Goal: Transaction & Acquisition: Purchase product/service

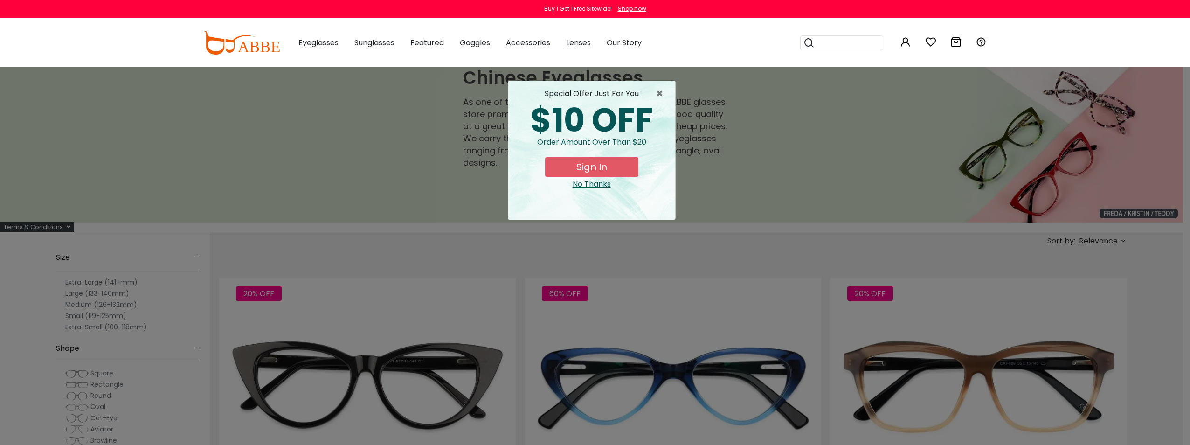
click at [585, 185] on div "No Thanks" at bounding box center [592, 184] width 152 height 11
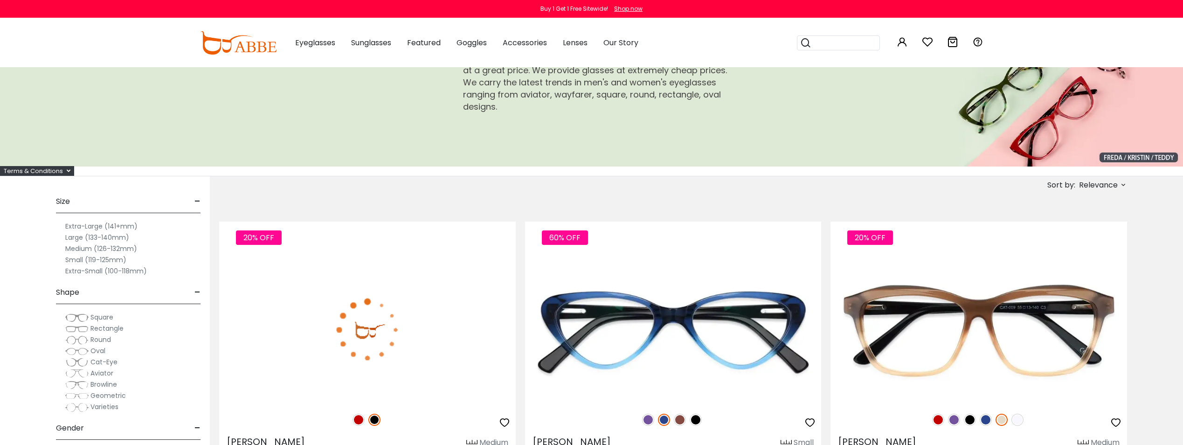
scroll to position [78, 0]
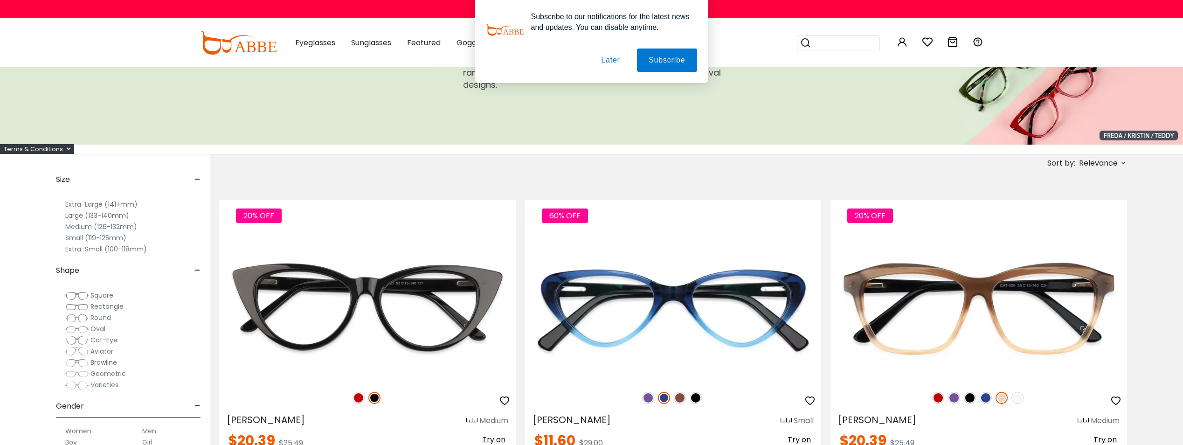
click at [0, 0] on button "Later" at bounding box center [0, 0] width 0 height 0
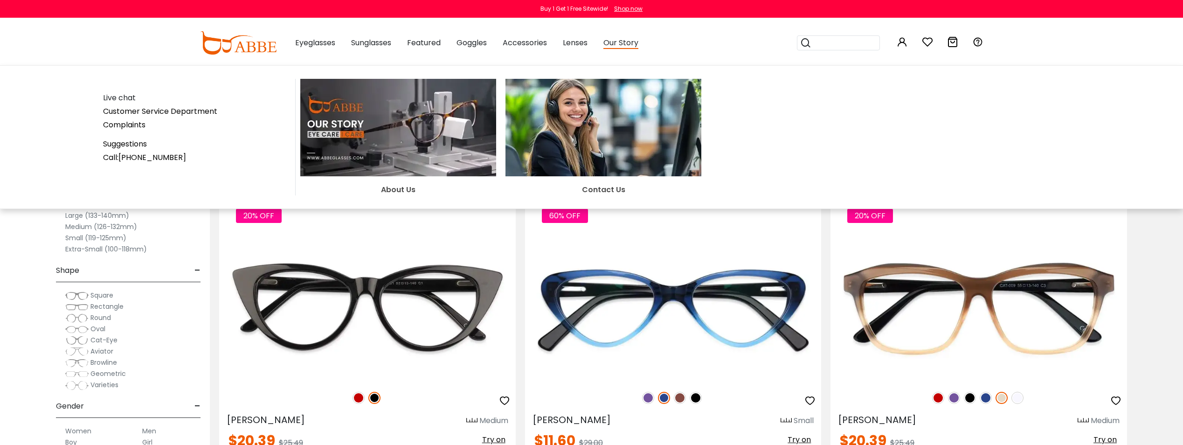
click at [396, 143] on img at bounding box center [398, 127] width 196 height 97
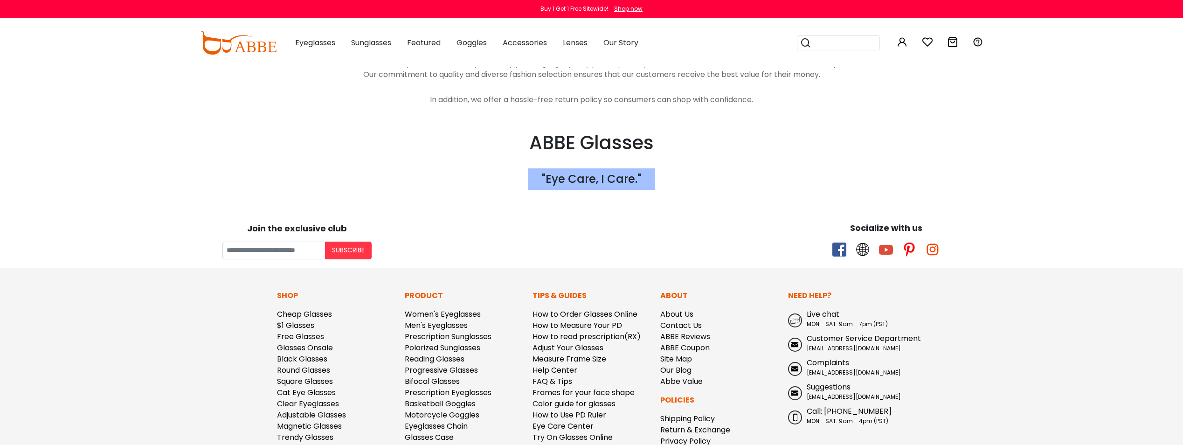
scroll to position [1943, 0]
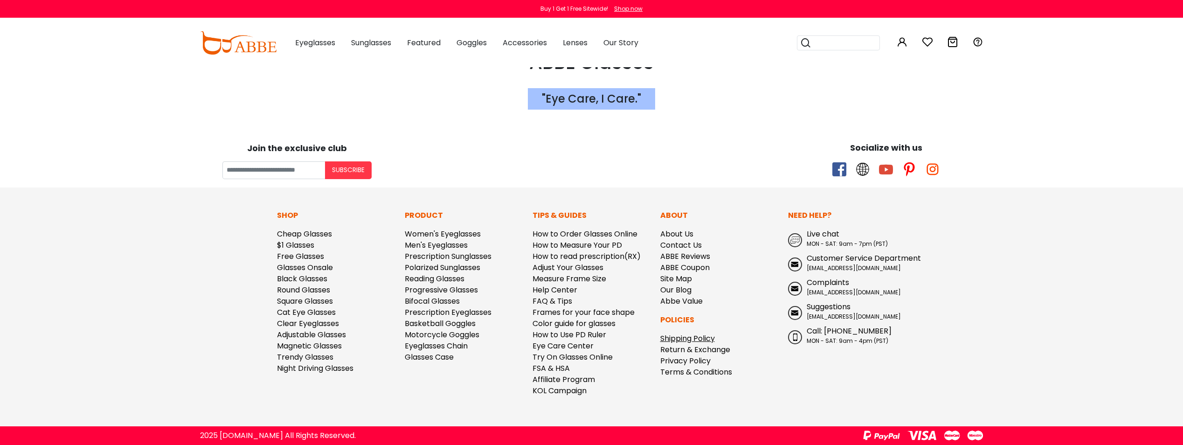
click at [684, 336] on link "Shipping Policy" at bounding box center [688, 338] width 55 height 11
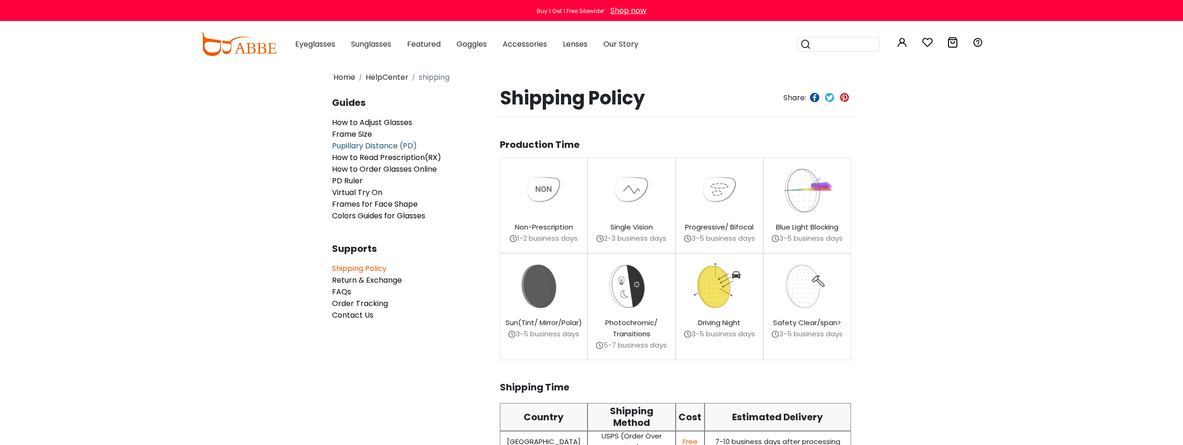
click at [373, 145] on span "Pupillary Distance (PD)" at bounding box center [374, 145] width 85 height 11
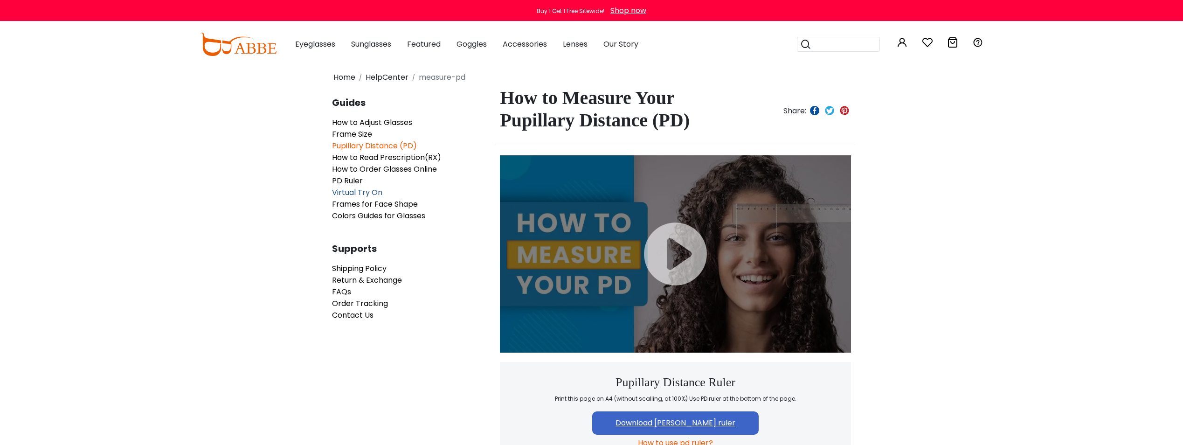
click at [363, 193] on span "Virtual Try On" at bounding box center [357, 192] width 50 height 11
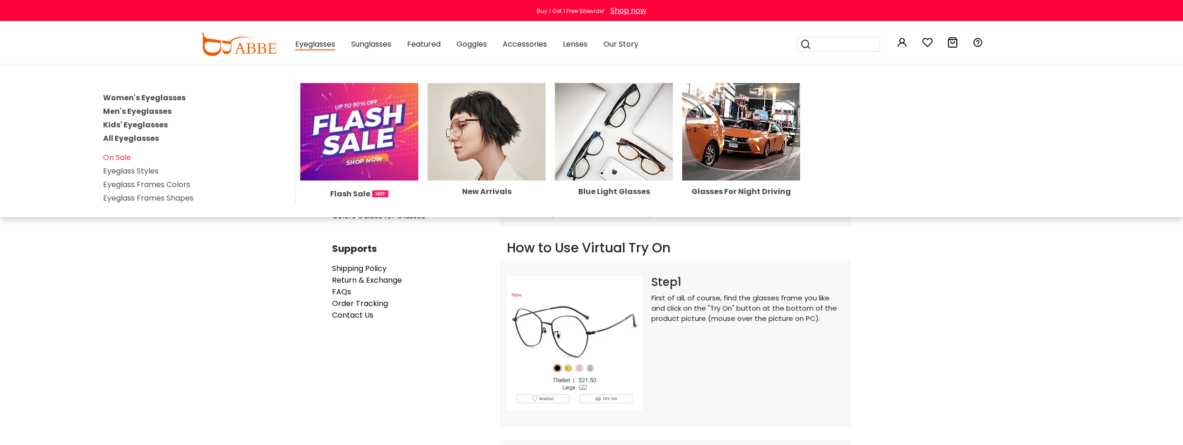
click at [153, 111] on link "Men's Eyeglasses" at bounding box center [137, 111] width 69 height 11
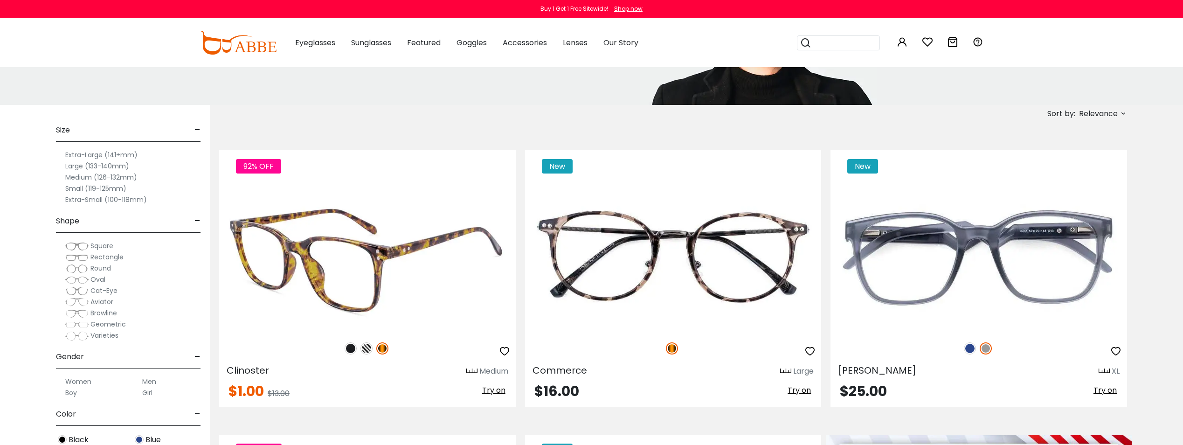
scroll to position [155, 0]
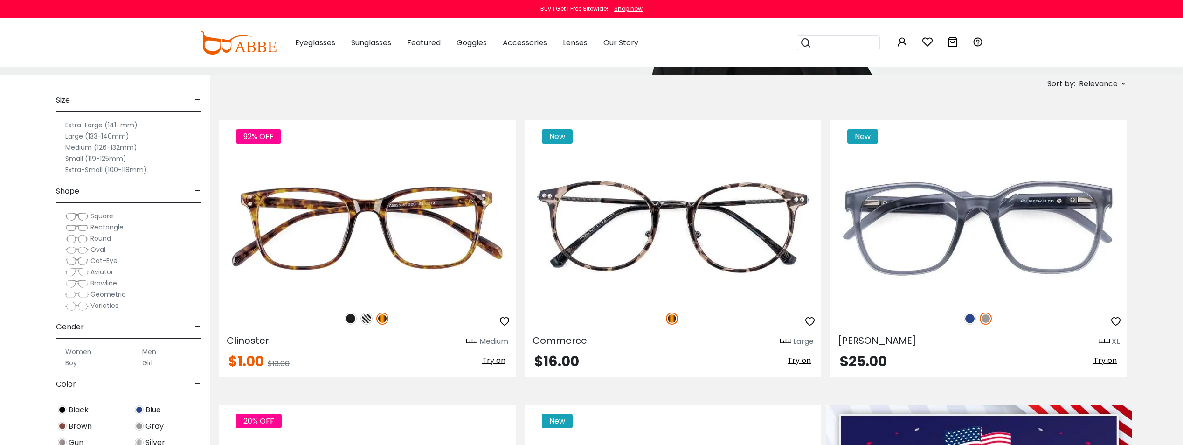
click at [78, 229] on img at bounding box center [76, 227] width 23 height 9
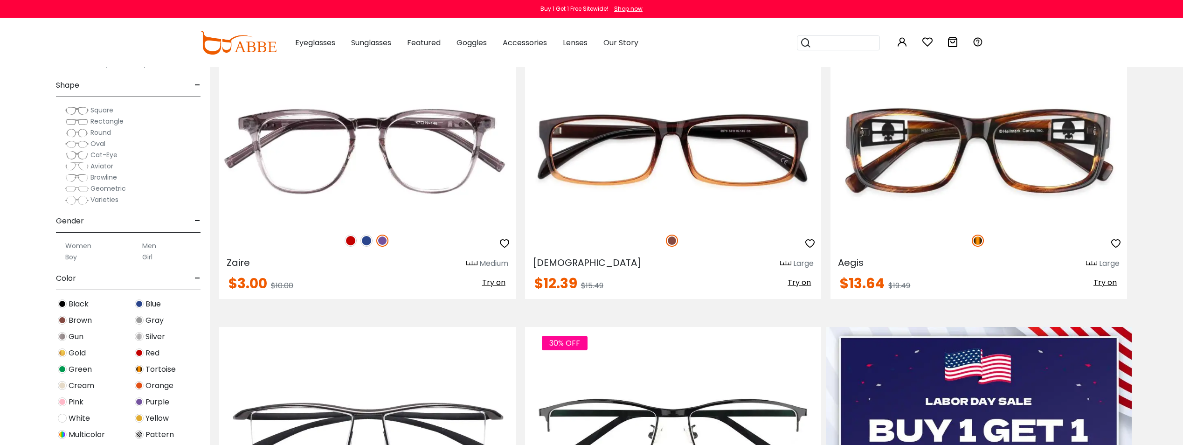
scroll to position [78, 0]
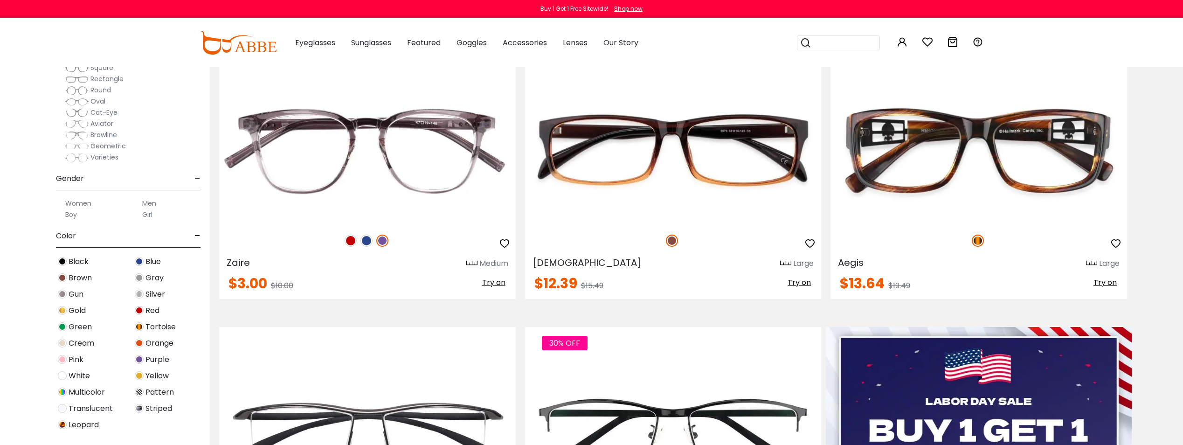
click at [146, 201] on label "Men" at bounding box center [149, 203] width 14 height 11
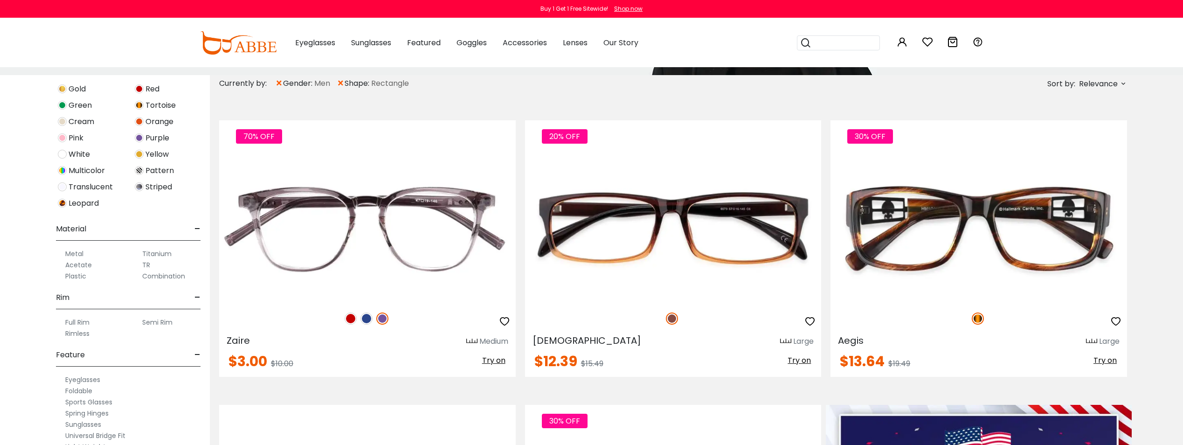
scroll to position [390, 0]
click at [140, 252] on div "Titanium" at bounding box center [167, 252] width 68 height 11
click at [139, 251] on div "Titanium" at bounding box center [167, 252] width 68 height 11
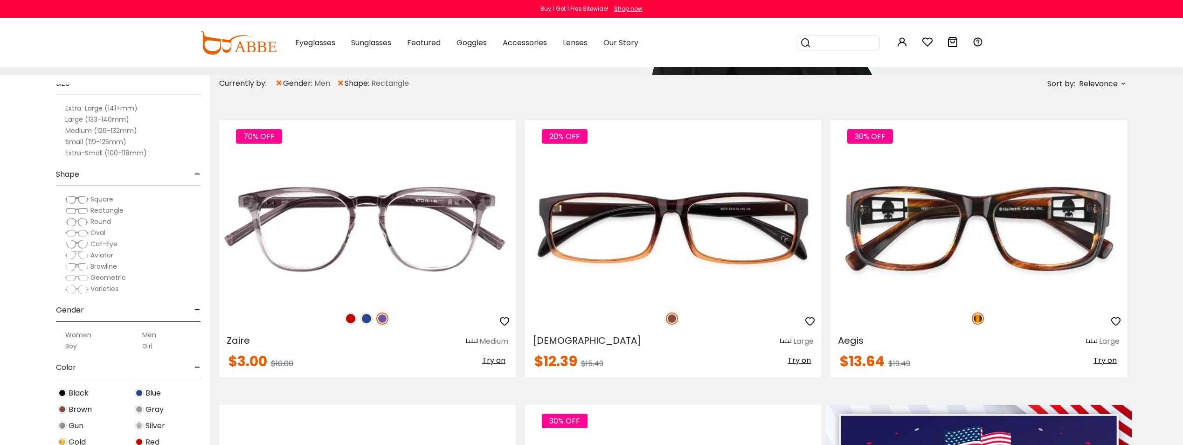
scroll to position [0, 0]
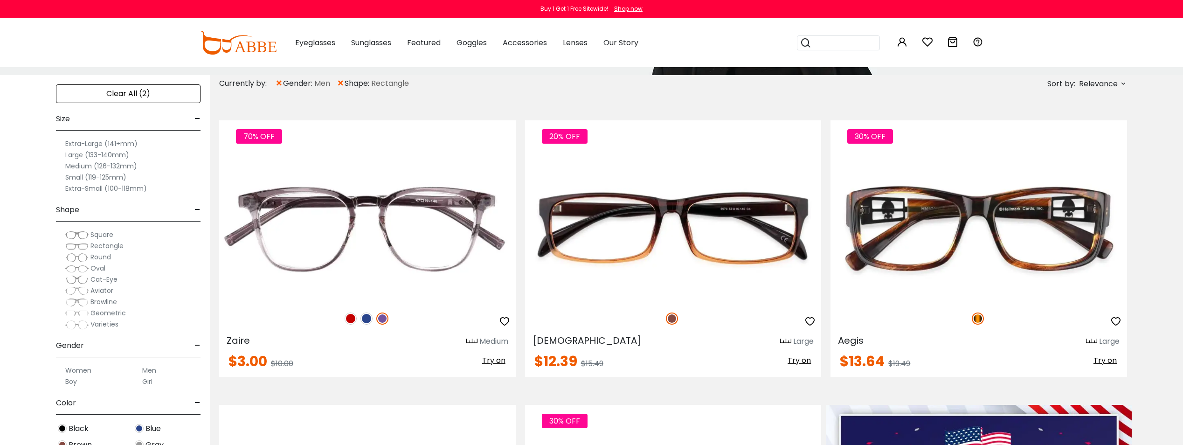
click at [137, 368] on div "Men" at bounding box center [167, 370] width 68 height 11
click at [146, 371] on label "Men" at bounding box center [149, 370] width 14 height 11
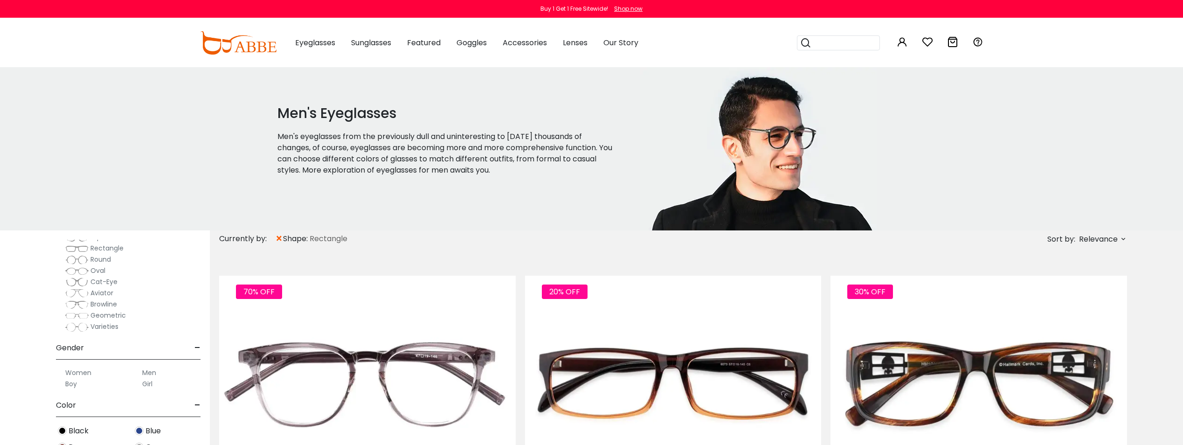
scroll to position [155, 0]
click at [147, 371] on label "Men" at bounding box center [149, 370] width 14 height 11
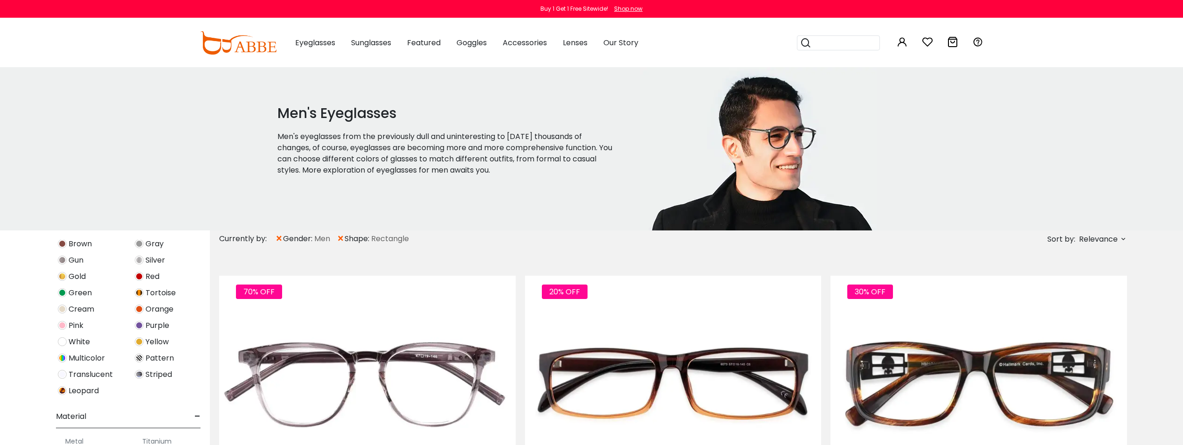
scroll to position [390, 0]
click at [164, 408] on label "Titanium" at bounding box center [156, 408] width 29 height 11
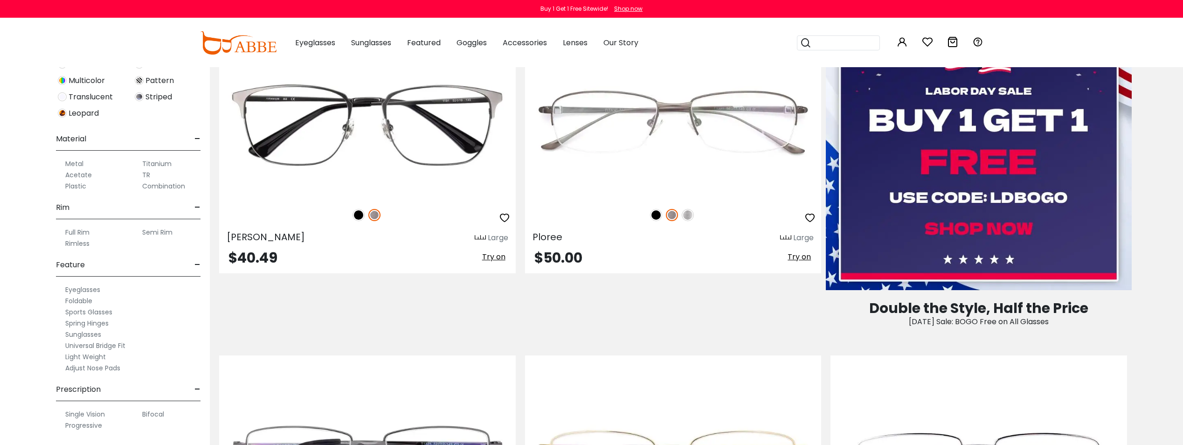
scroll to position [544, 0]
